Goal: Task Accomplishment & Management: Manage account settings

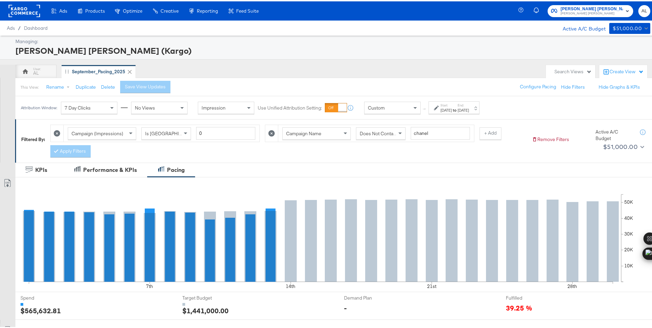
click at [389, 105] on div "Custom" at bounding box center [392, 107] width 56 height 12
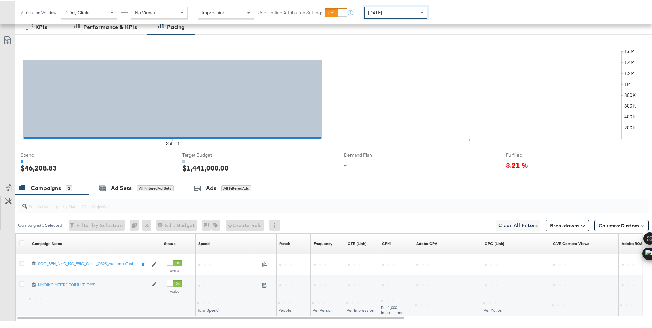
scroll to position [179, 0]
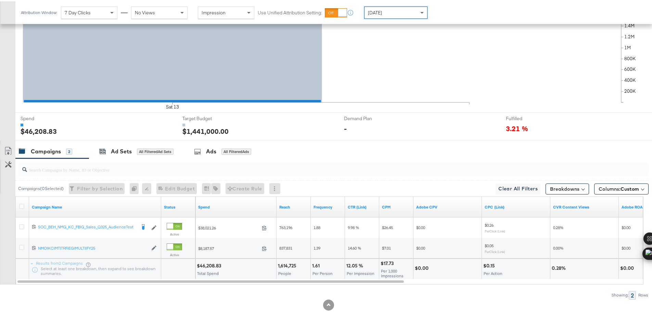
click at [206, 265] on div "$46,208.83" at bounding box center [210, 264] width 26 height 6
copy div "46,208.83"
click at [371, 13] on span "[DATE]" at bounding box center [375, 11] width 14 height 6
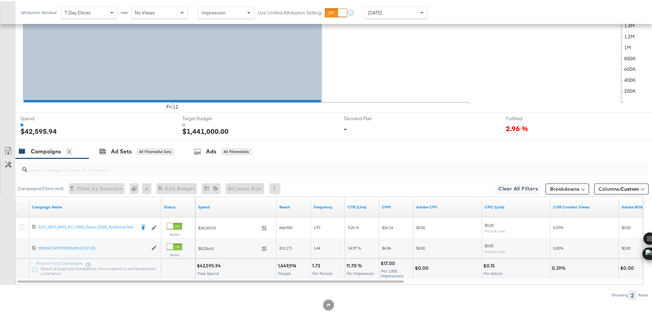
click at [208, 265] on div "$42,595.94" at bounding box center [210, 264] width 26 height 6
copy div "42,595.94"
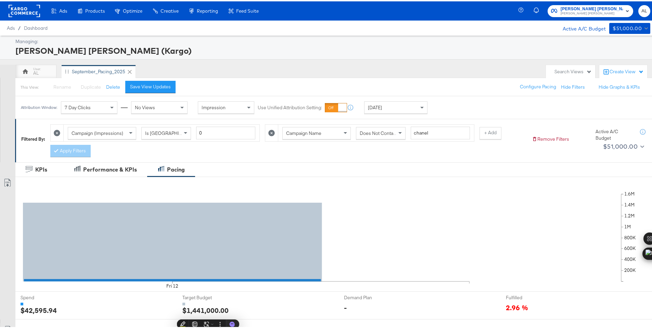
click at [19, 7] on rect at bounding box center [24, 9] width 31 height 12
click at [20, 7] on rect at bounding box center [24, 9] width 31 height 12
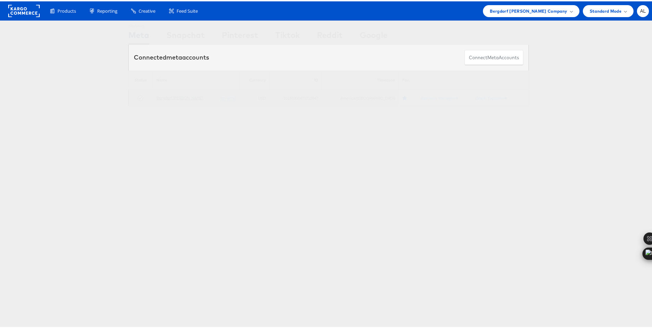
click at [178, 98] on link "Bergdorf [PERSON_NAME]" at bounding box center [179, 96] width 47 height 5
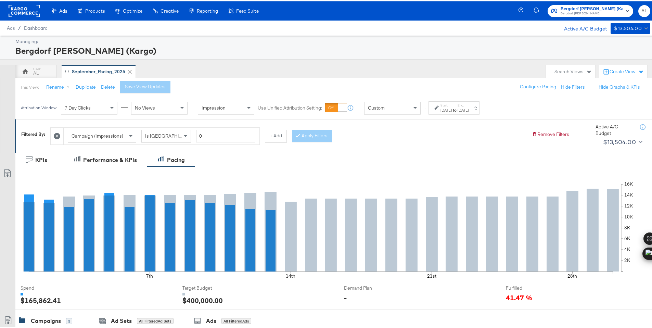
click at [404, 104] on div "Custom" at bounding box center [392, 107] width 56 height 12
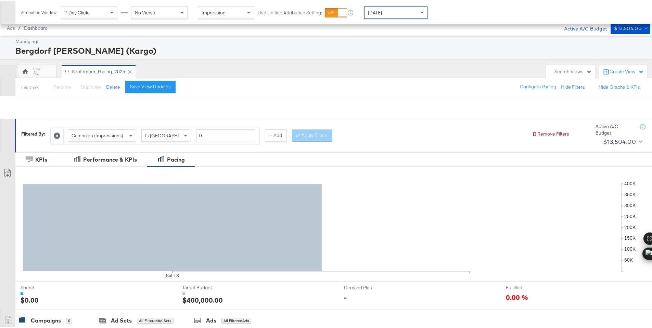
scroll to position [155, 0]
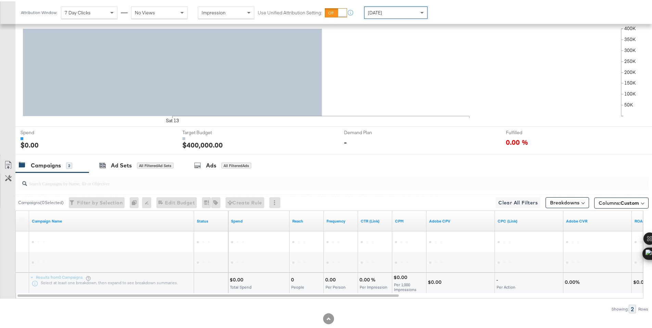
click at [390, 17] on div "Today" at bounding box center [395, 11] width 63 height 12
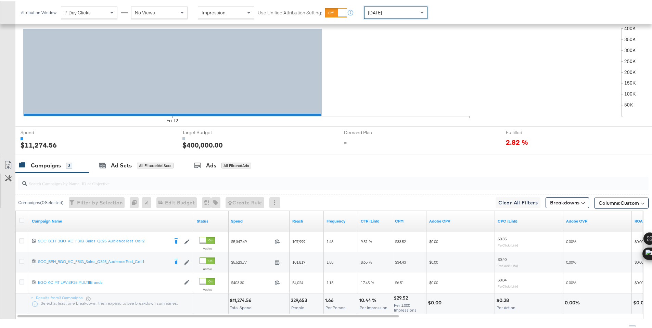
click at [239, 299] on div "$11,274.56" at bounding box center [242, 299] width 24 height 6
copy div "11,274.56"
click at [21, 218] on icon at bounding box center [21, 218] width 5 height 5
click at [0, 0] on input "checkbox" at bounding box center [0, 0] width 0 height 0
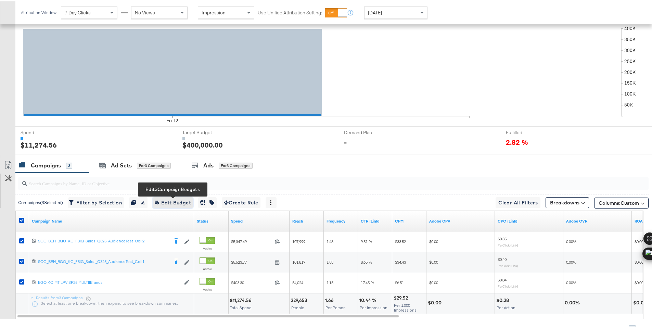
click at [157, 202] on icon "button" at bounding box center [157, 201] width 5 height 5
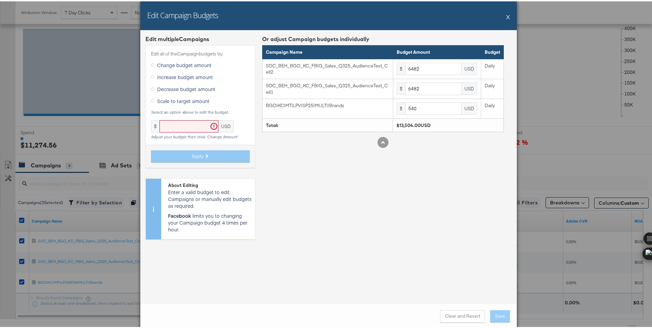
click at [507, 17] on button "X" at bounding box center [508, 16] width 4 height 14
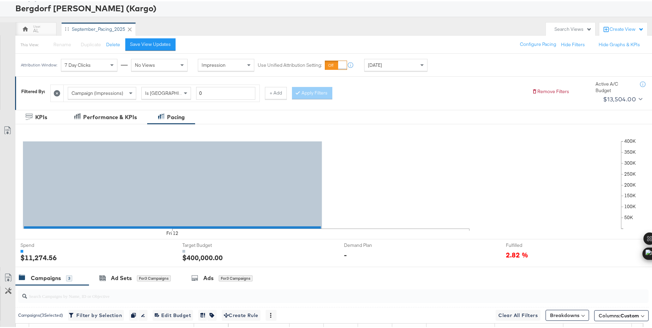
scroll to position [0, 0]
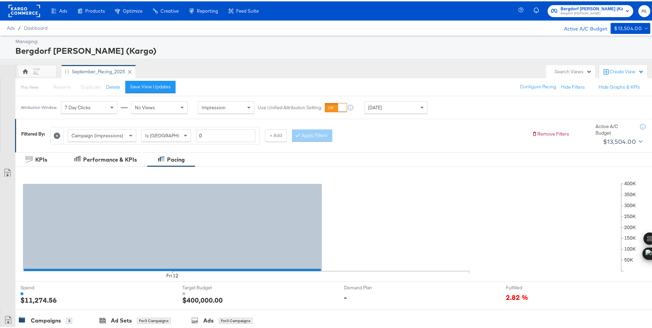
click at [17, 10] on rect at bounding box center [24, 9] width 31 height 12
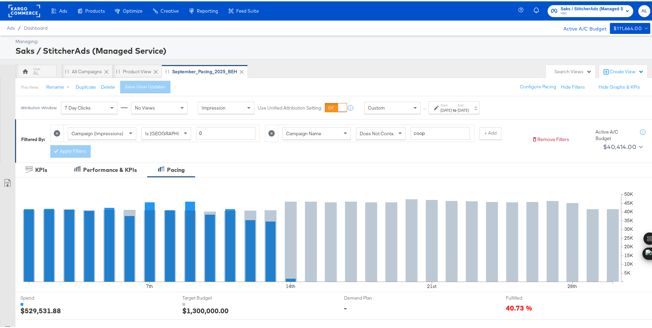
click at [379, 106] on span "Custom" at bounding box center [376, 106] width 17 height 6
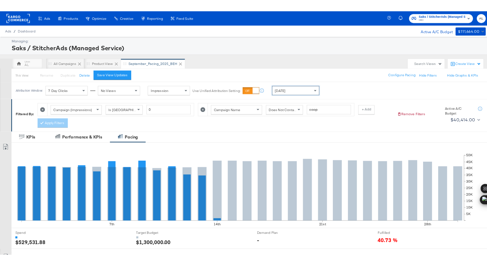
scroll to position [179, 0]
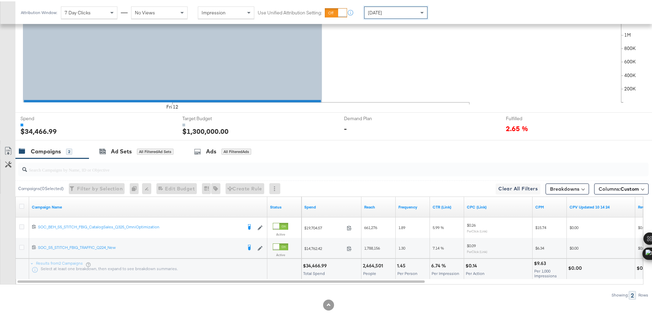
click at [311, 264] on div "$34,466.99" at bounding box center [316, 264] width 26 height 6
copy div "34,466.99"
click at [22, 207] on icon at bounding box center [21, 204] width 5 height 5
click at [0, 0] on input "checkbox" at bounding box center [0, 0] width 0 height 0
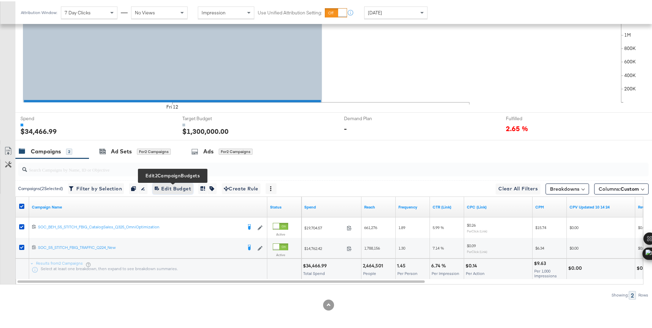
click at [179, 186] on span "Edit 2 Campaign Budgets Edit Budget" at bounding box center [173, 187] width 36 height 9
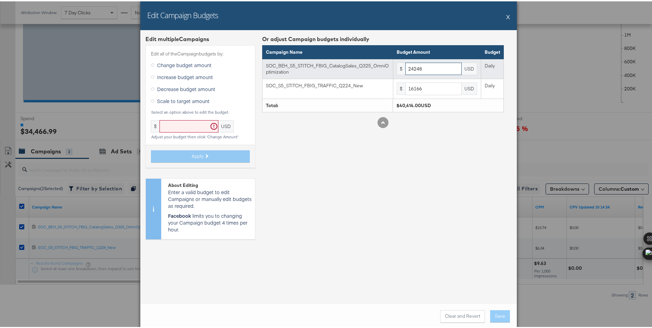
click at [440, 66] on input "24248" at bounding box center [433, 67] width 56 height 13
paste input "7900"
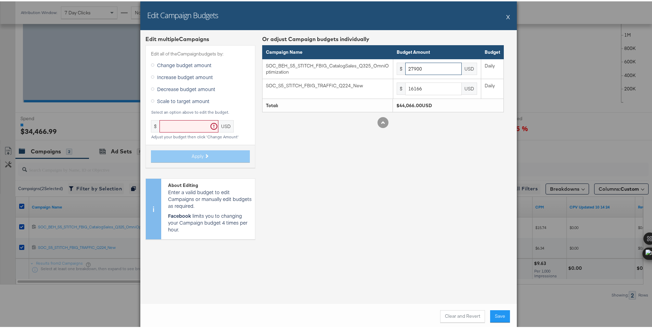
type input "27900"
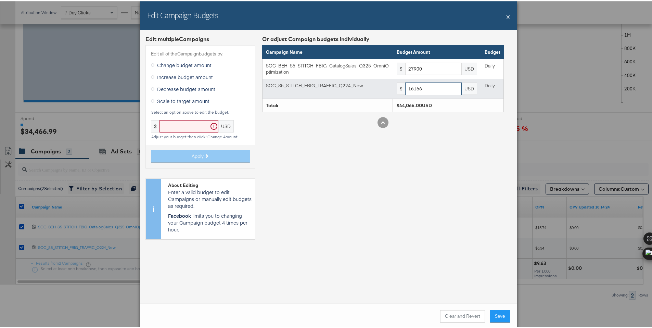
click at [423, 88] on input "16166" at bounding box center [433, 87] width 56 height 13
paste input "8600"
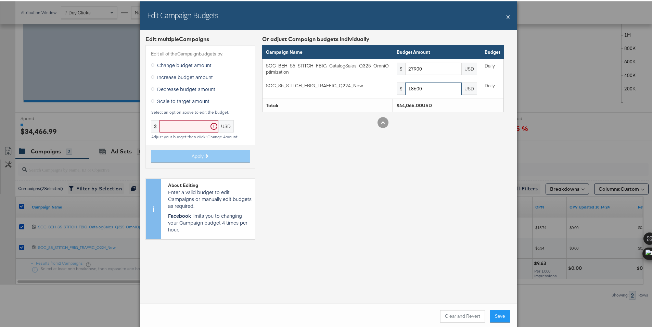
type input "18600"
click at [433, 231] on div "Or adjust Campaign budgets individually Campaign Name Budget Amount Budget SOC_…" at bounding box center [382, 138] width 241 height 209
click at [490, 316] on button "Save" at bounding box center [500, 315] width 20 height 12
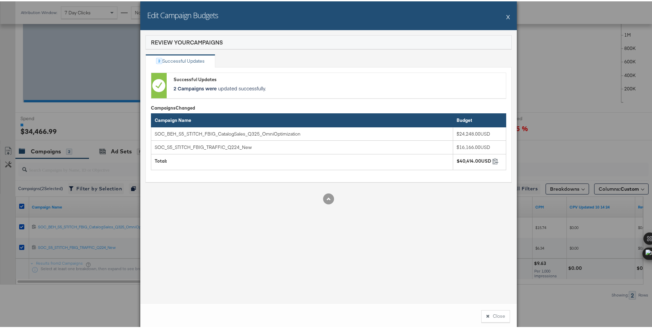
click at [490, 316] on button "Close" at bounding box center [495, 315] width 29 height 12
